Goal: Task Accomplishment & Management: Manage account settings

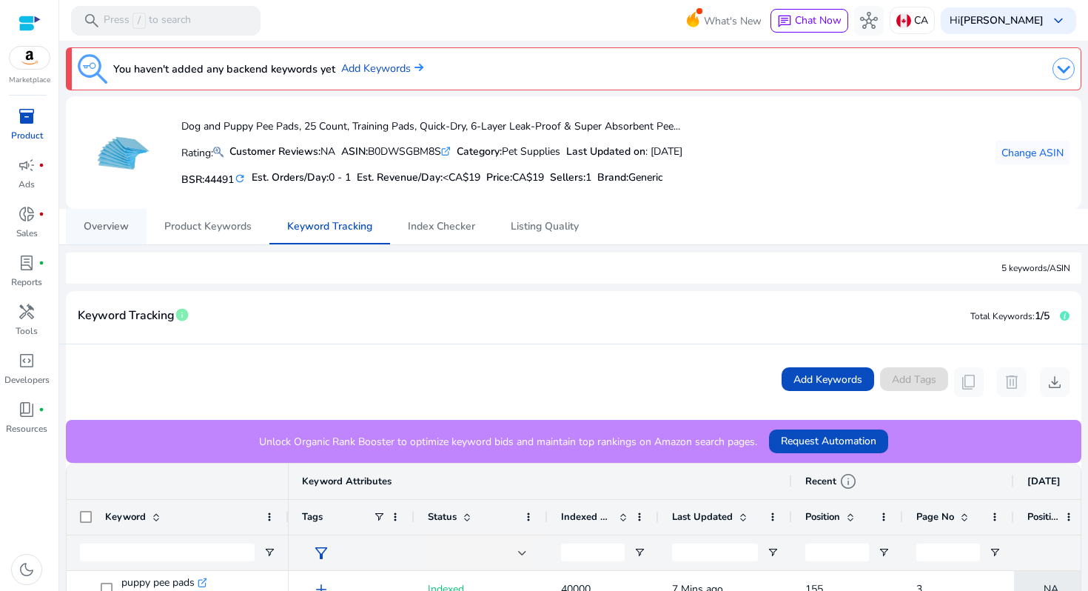
click at [102, 232] on span "Overview" at bounding box center [106, 226] width 45 height 10
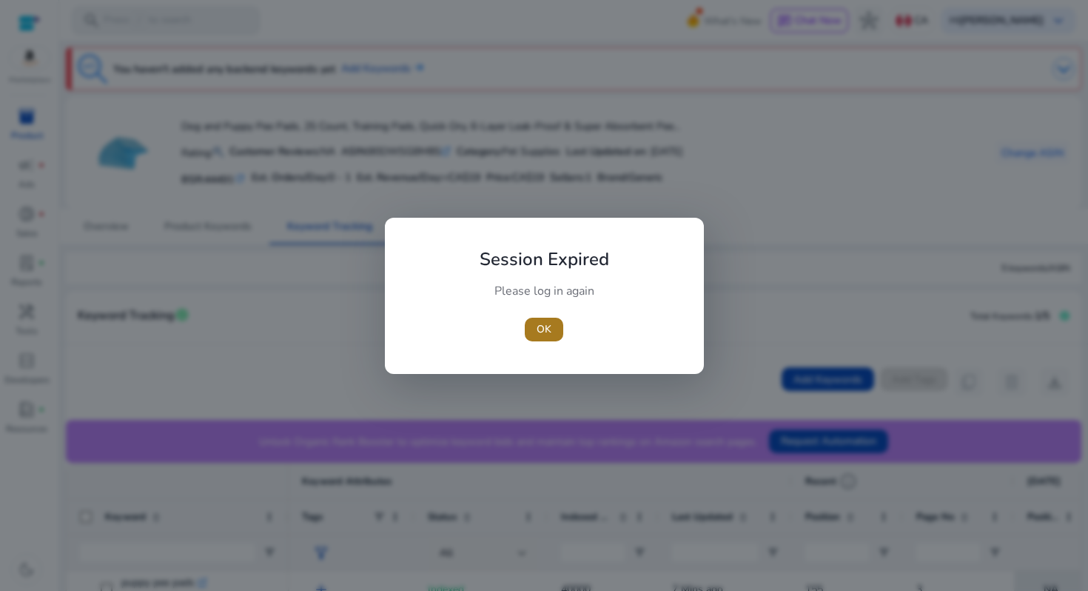
click at [544, 323] on span "OK" at bounding box center [544, 329] width 15 height 16
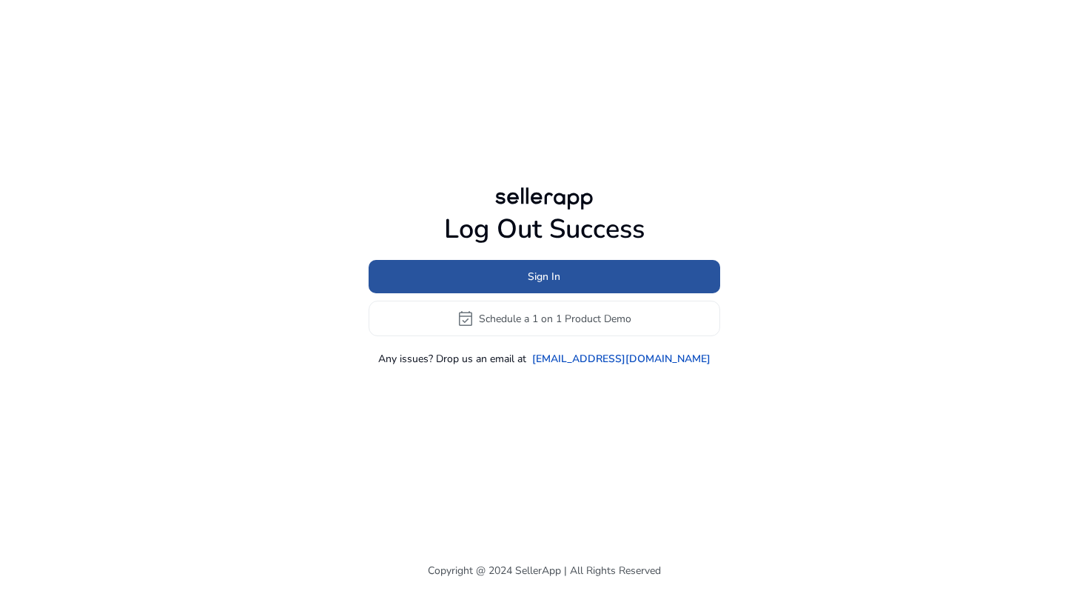
click at [544, 272] on span "Sign In" at bounding box center [544, 277] width 33 height 16
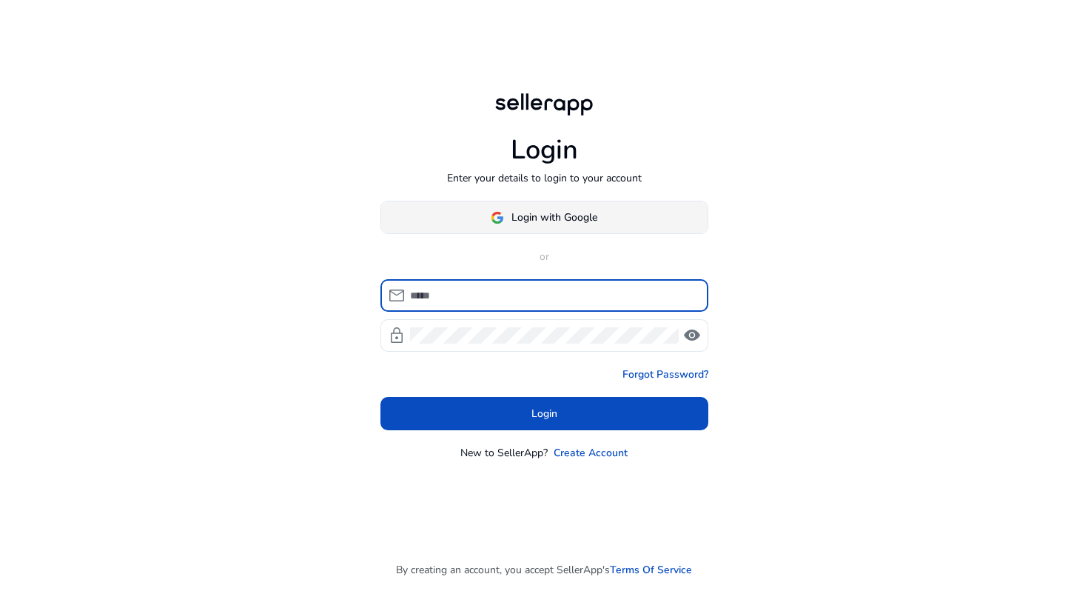
click at [500, 212] on img at bounding box center [497, 217] width 13 height 13
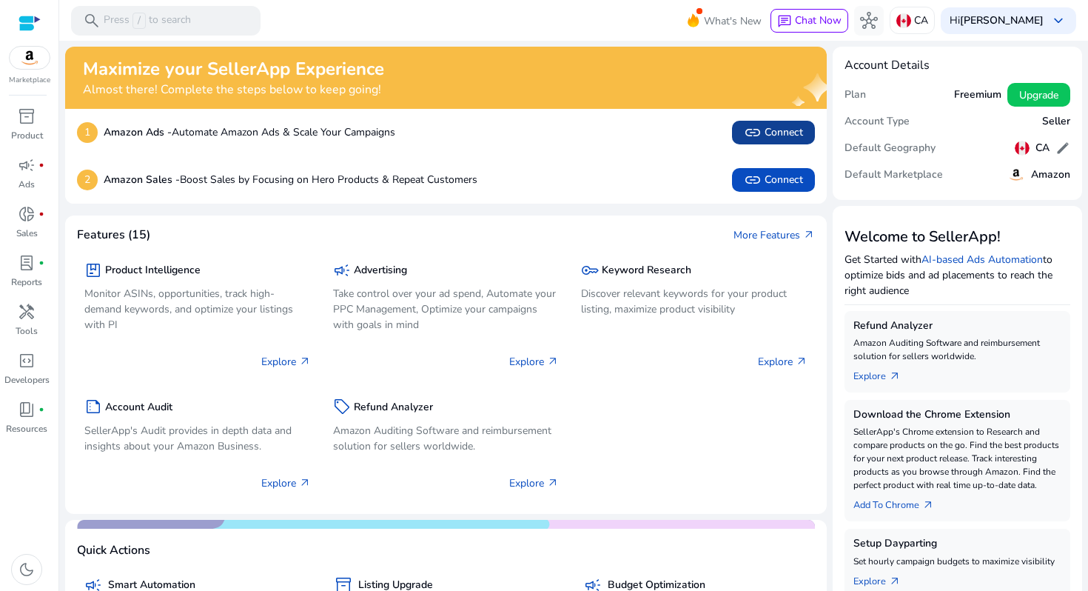
click at [768, 132] on span "link Connect" at bounding box center [773, 133] width 59 height 18
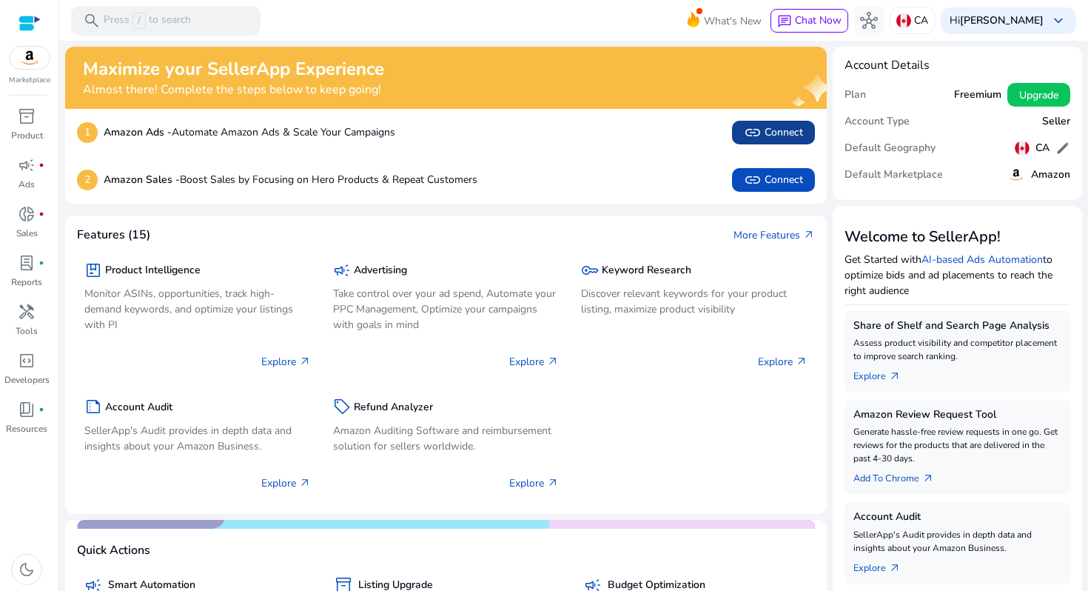
click at [766, 131] on span "link Connect" at bounding box center [773, 133] width 59 height 18
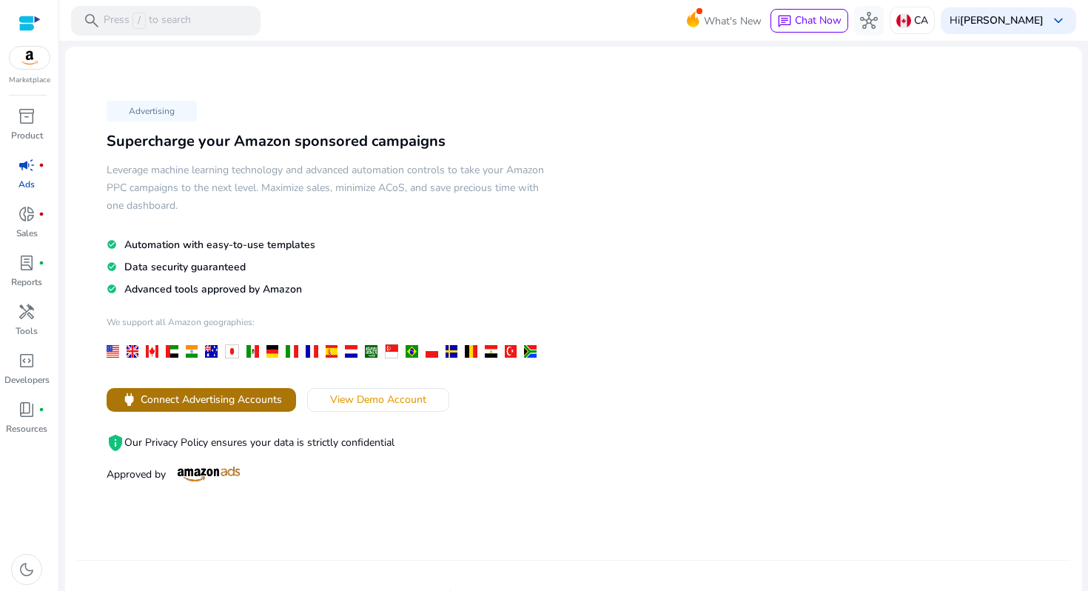
click at [235, 398] on span "Connect Advertising Accounts" at bounding box center [211, 400] width 141 height 16
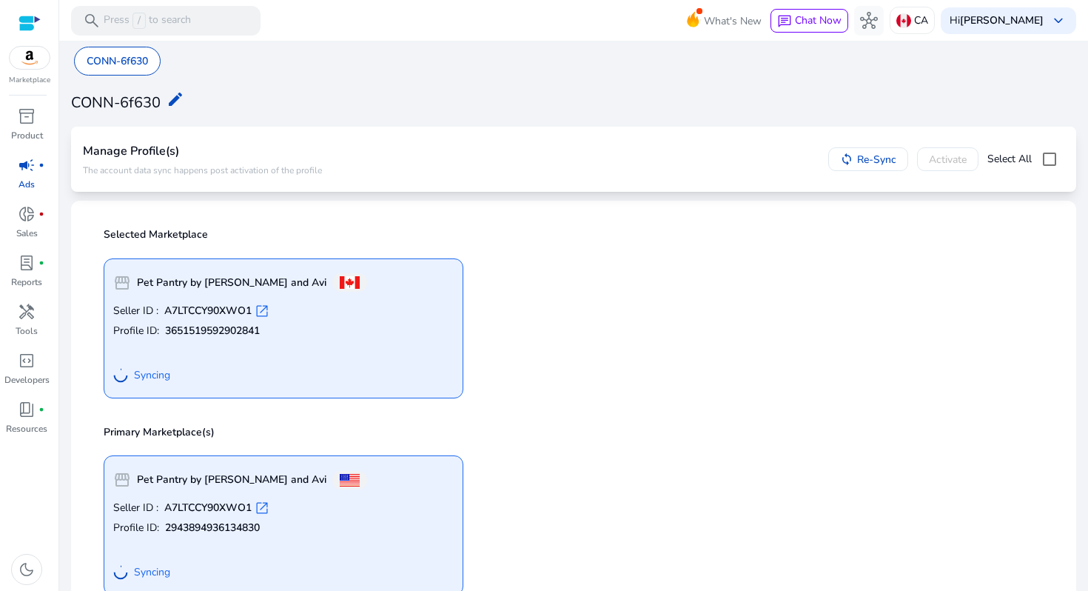
scroll to position [35, 0]
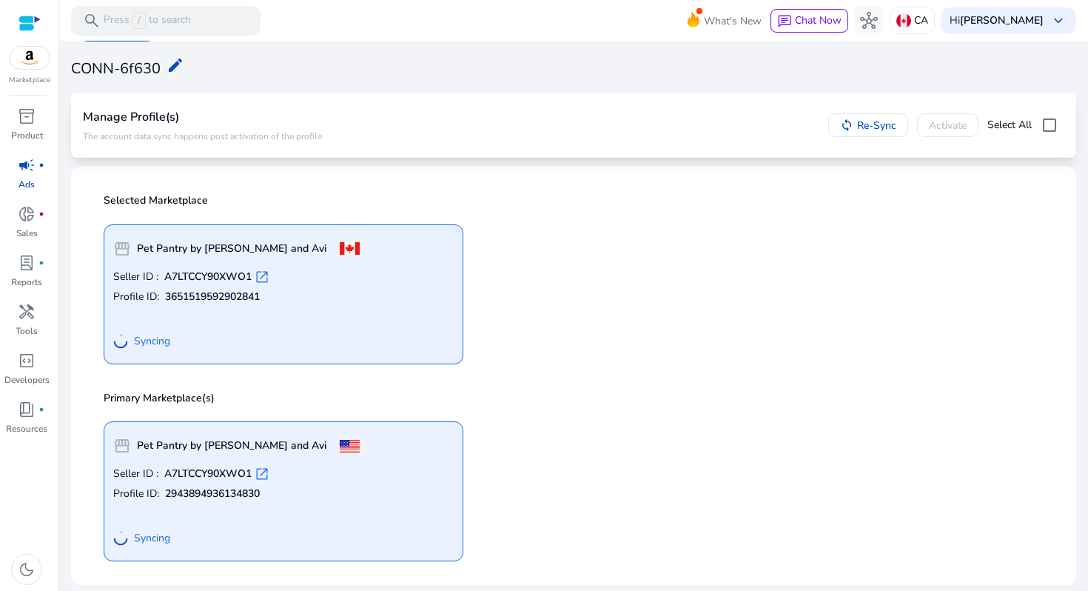
click at [934, 121] on div "sync Re-Sync Activate Select All" at bounding box center [946, 125] width 236 height 30
click at [19, 120] on span "inventory_2" at bounding box center [27, 116] width 18 height 18
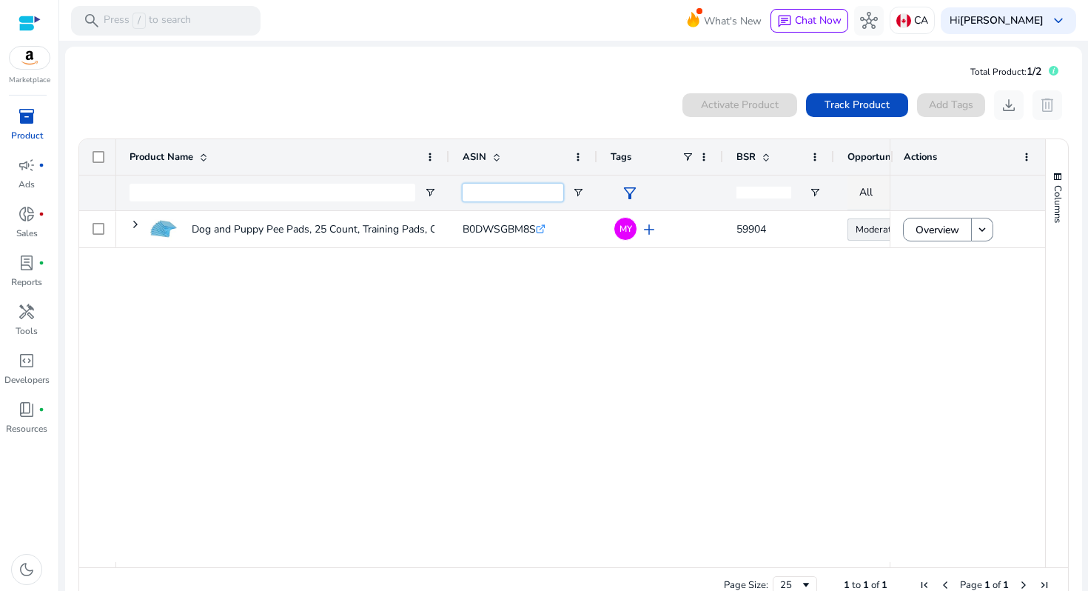
click at [506, 195] on input "ASIN Filter Input" at bounding box center [513, 193] width 101 height 18
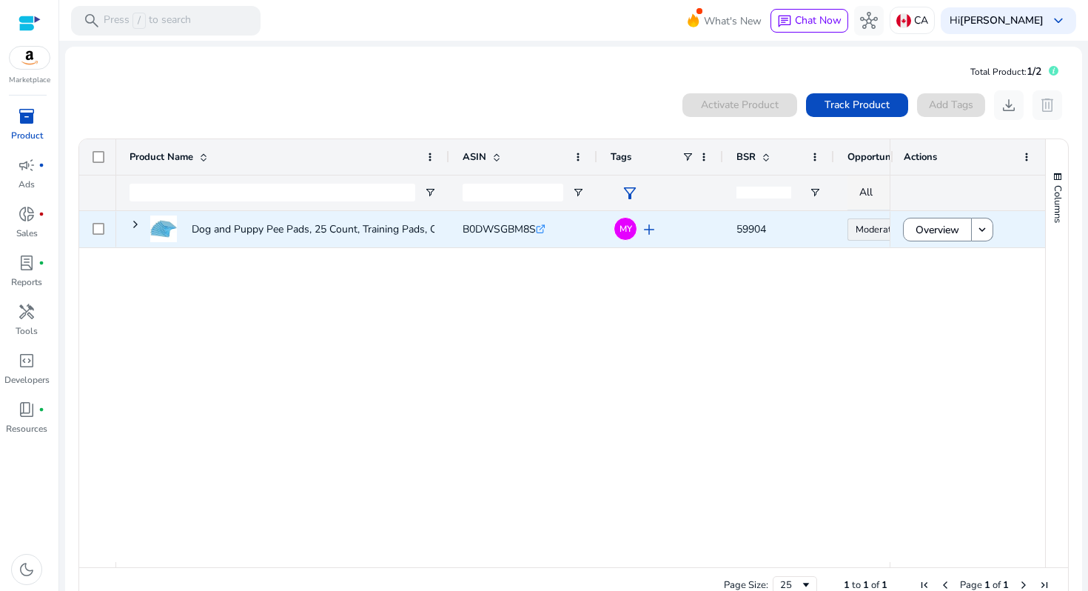
click at [650, 230] on span "add" at bounding box center [649, 230] width 18 height 18
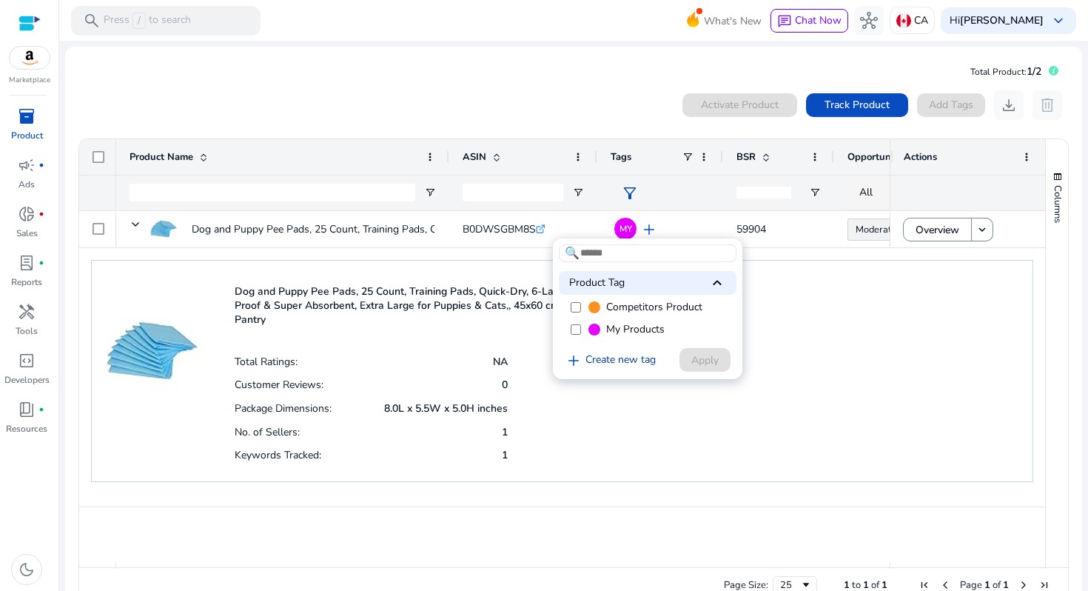
click at [619, 358] on link "add Create new tag" at bounding box center [610, 361] width 103 height 18
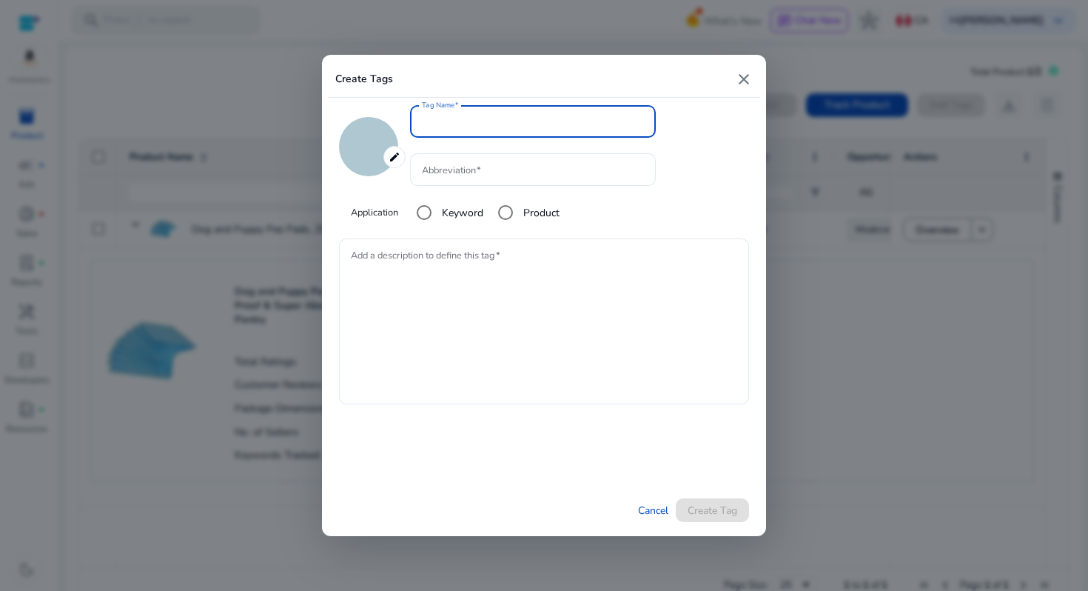
click at [740, 70] on mat-icon "close" at bounding box center [744, 79] width 18 height 18
type input "*******"
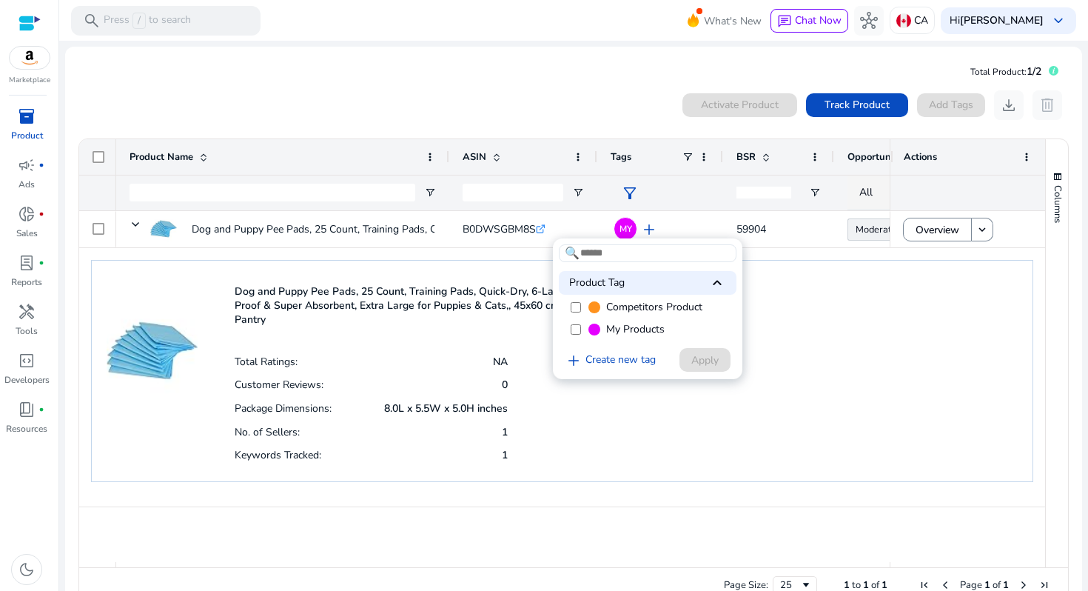
click at [513, 107] on div at bounding box center [544, 295] width 1088 height 591
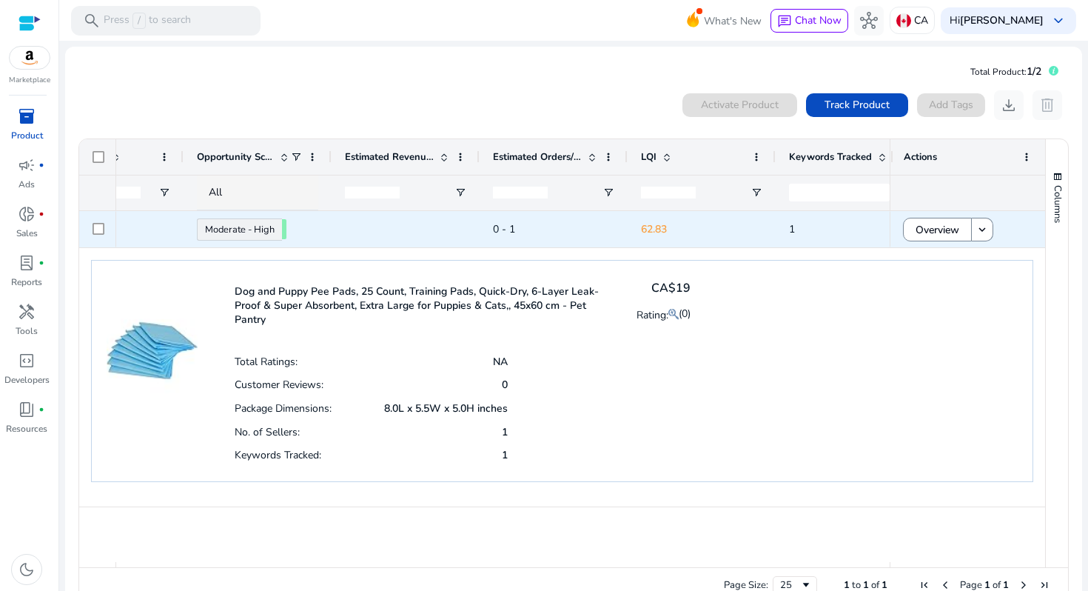
scroll to position [0, 668]
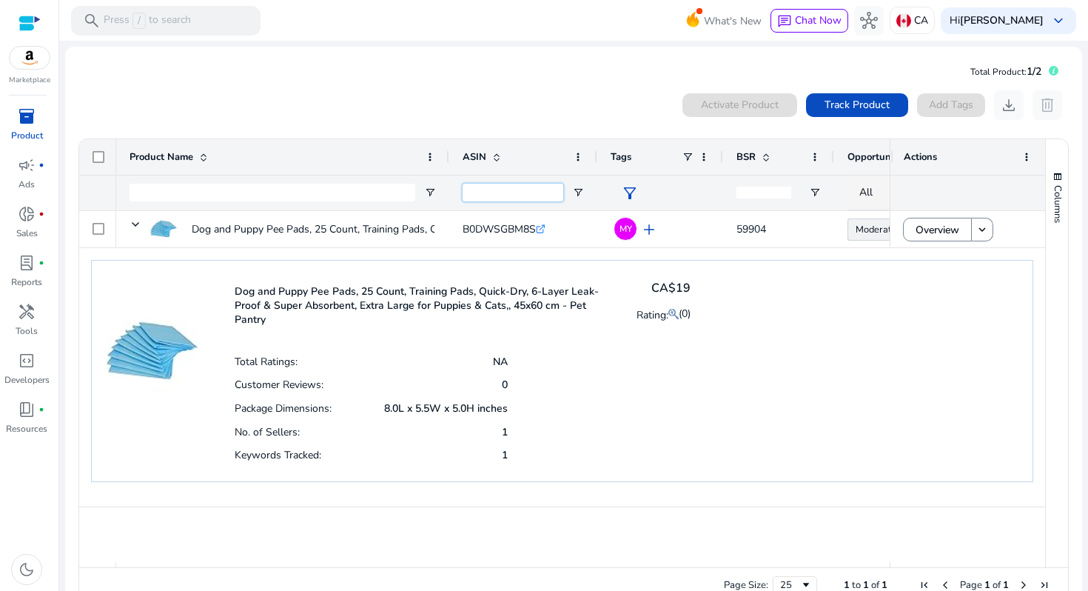
click at [516, 186] on input "ASIN Filter Input" at bounding box center [513, 193] width 101 height 18
paste input "**********"
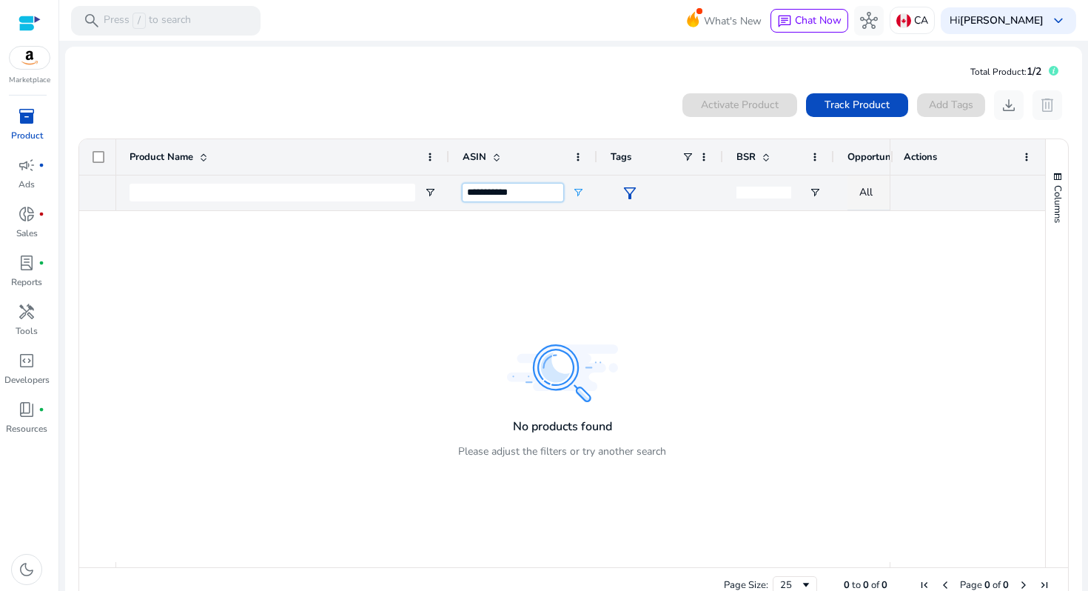
type input "**********"
drag, startPoint x: 534, startPoint y: 192, endPoint x: 446, endPoint y: 192, distance: 87.3
click at [847, 103] on span "Track Product" at bounding box center [856, 105] width 65 height 16
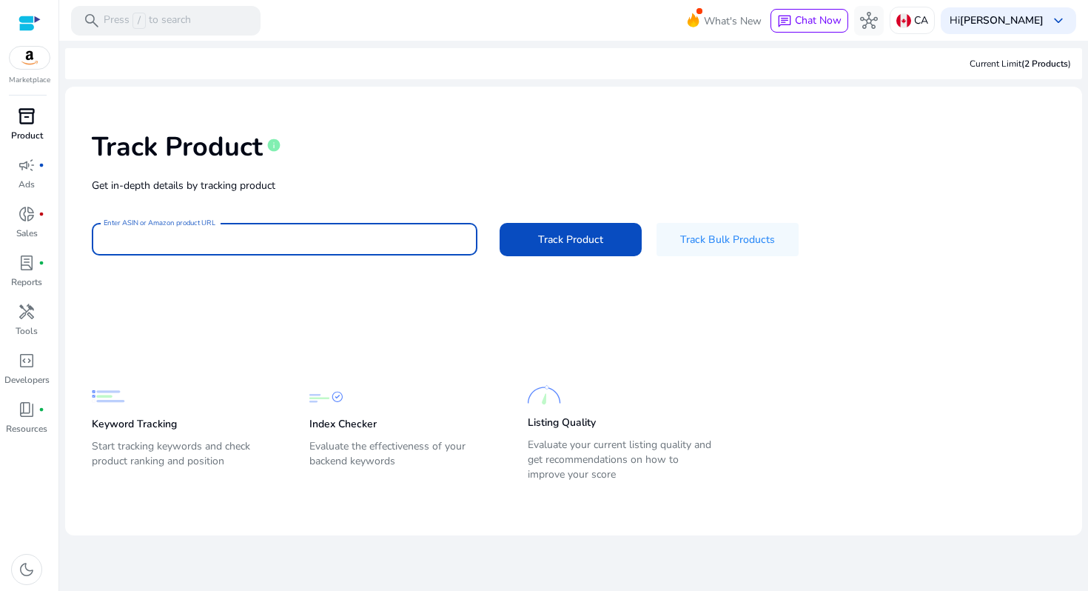
click at [178, 236] on input "Enter ASIN or Amazon product URL" at bounding box center [285, 239] width 362 height 16
paste input "**********"
click at [500, 223] on button "Track Product" at bounding box center [571, 239] width 142 height 33
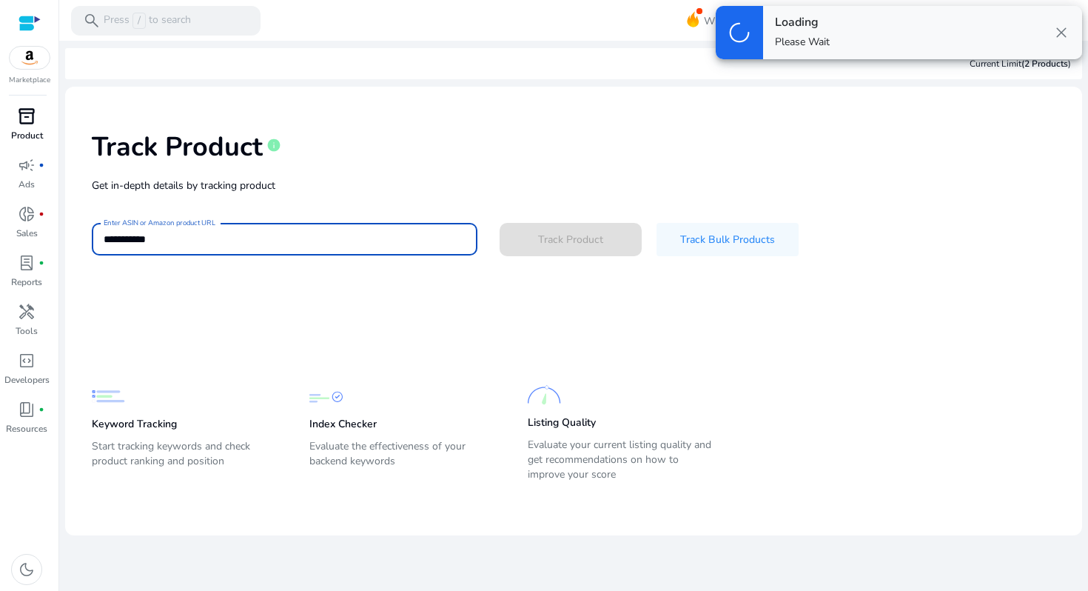
type input "**********"
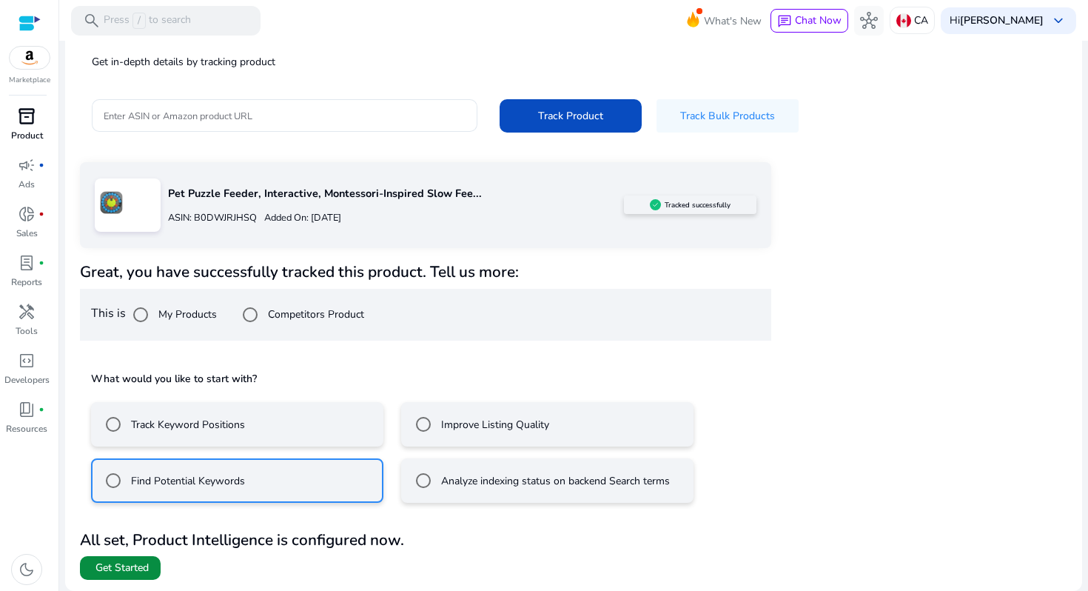
click at [121, 577] on span at bounding box center [120, 568] width 81 height 36
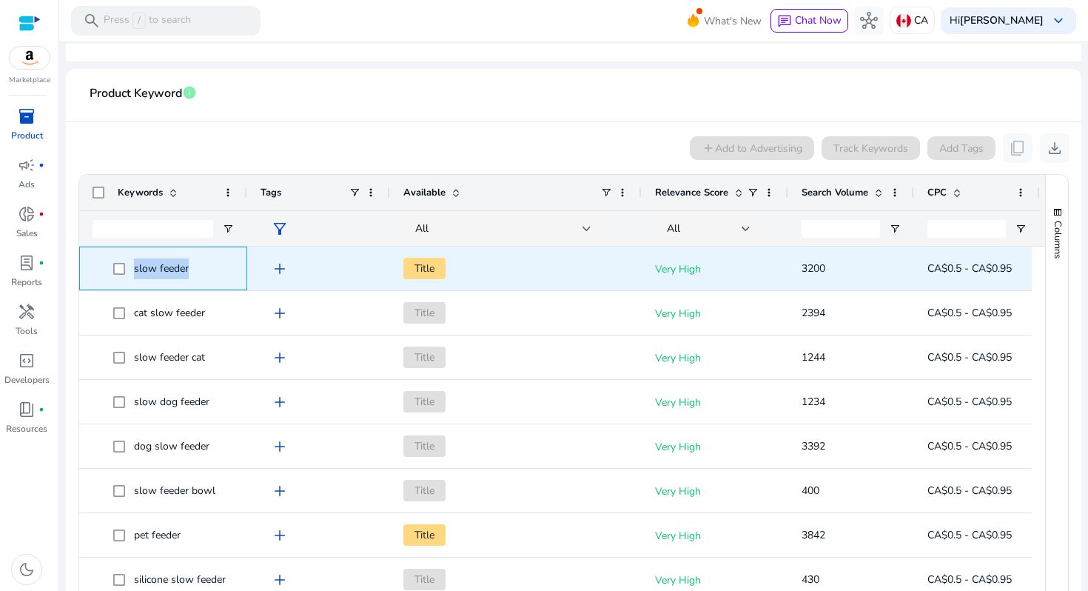
drag, startPoint x: 189, startPoint y: 269, endPoint x: 133, endPoint y: 270, distance: 55.5
click at [133, 270] on span "slow feeder" at bounding box center [173, 268] width 121 height 30
copy span "slow feeder"
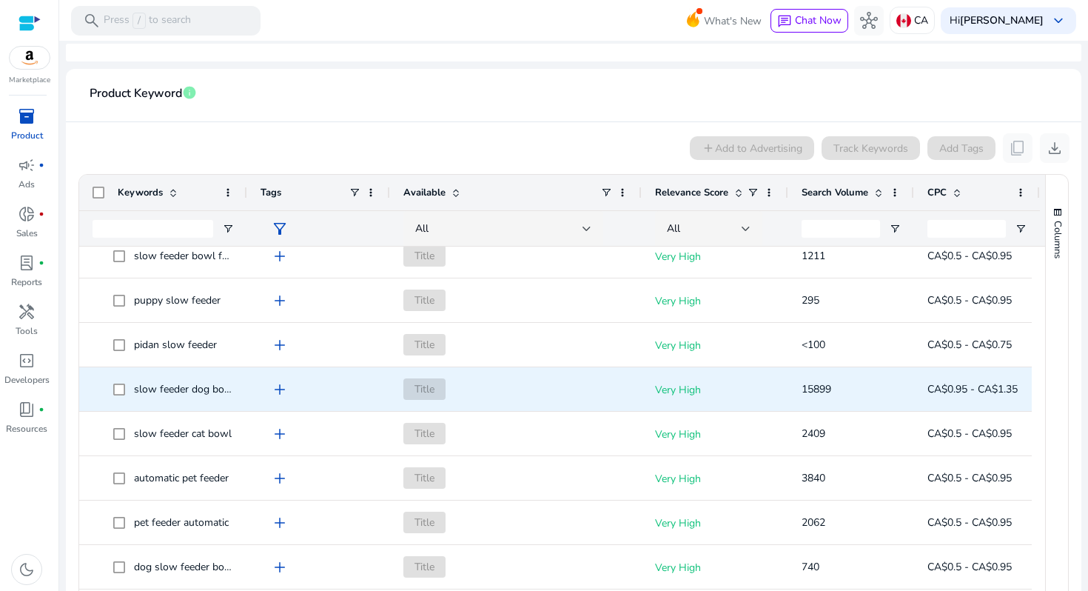
click at [183, 389] on span "slow feeder dog bowl" at bounding box center [185, 389] width 102 height 14
click at [178, 389] on span "slow feeder dog bowl" at bounding box center [185, 389] width 102 height 14
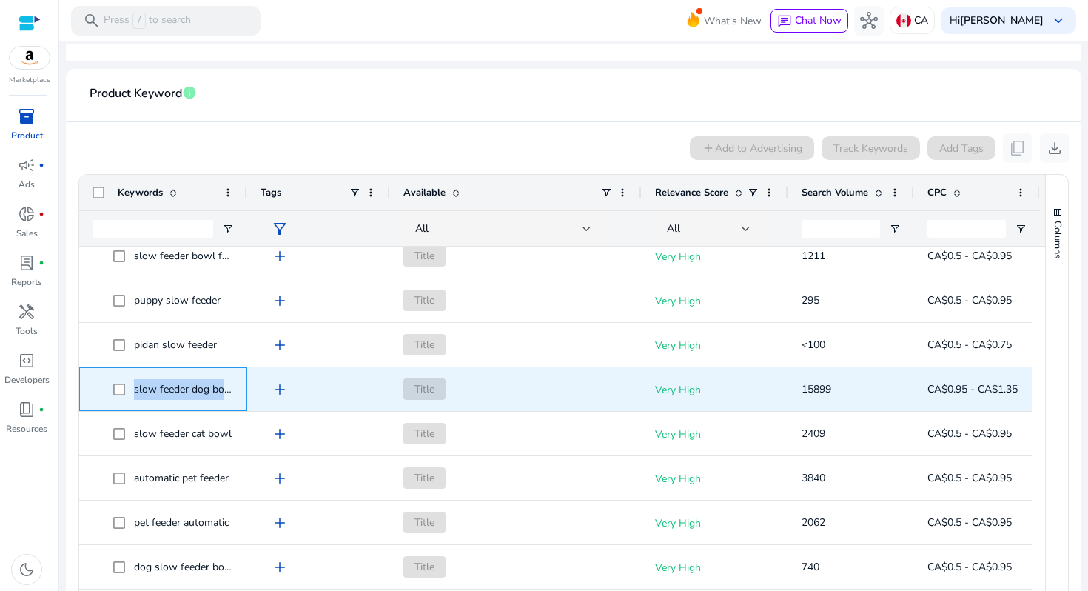
copy span "slow feeder dog bowl"
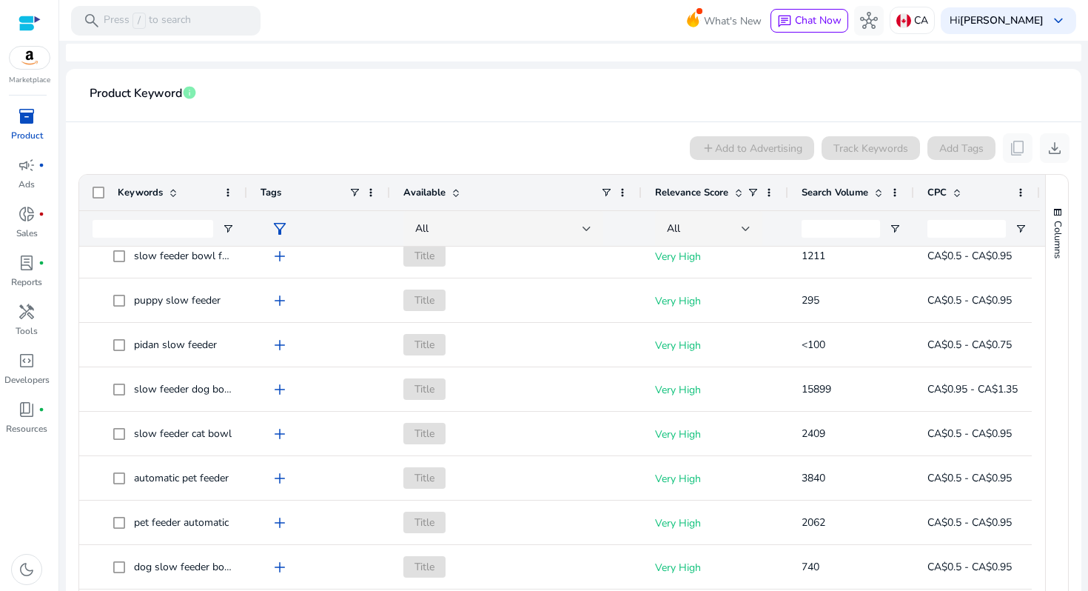
click at [306, 133] on div "add Add to Advertising Track Keywords Add Tags content_copy download" at bounding box center [574, 148] width 992 height 30
